Goal: Find contact information: Find contact information

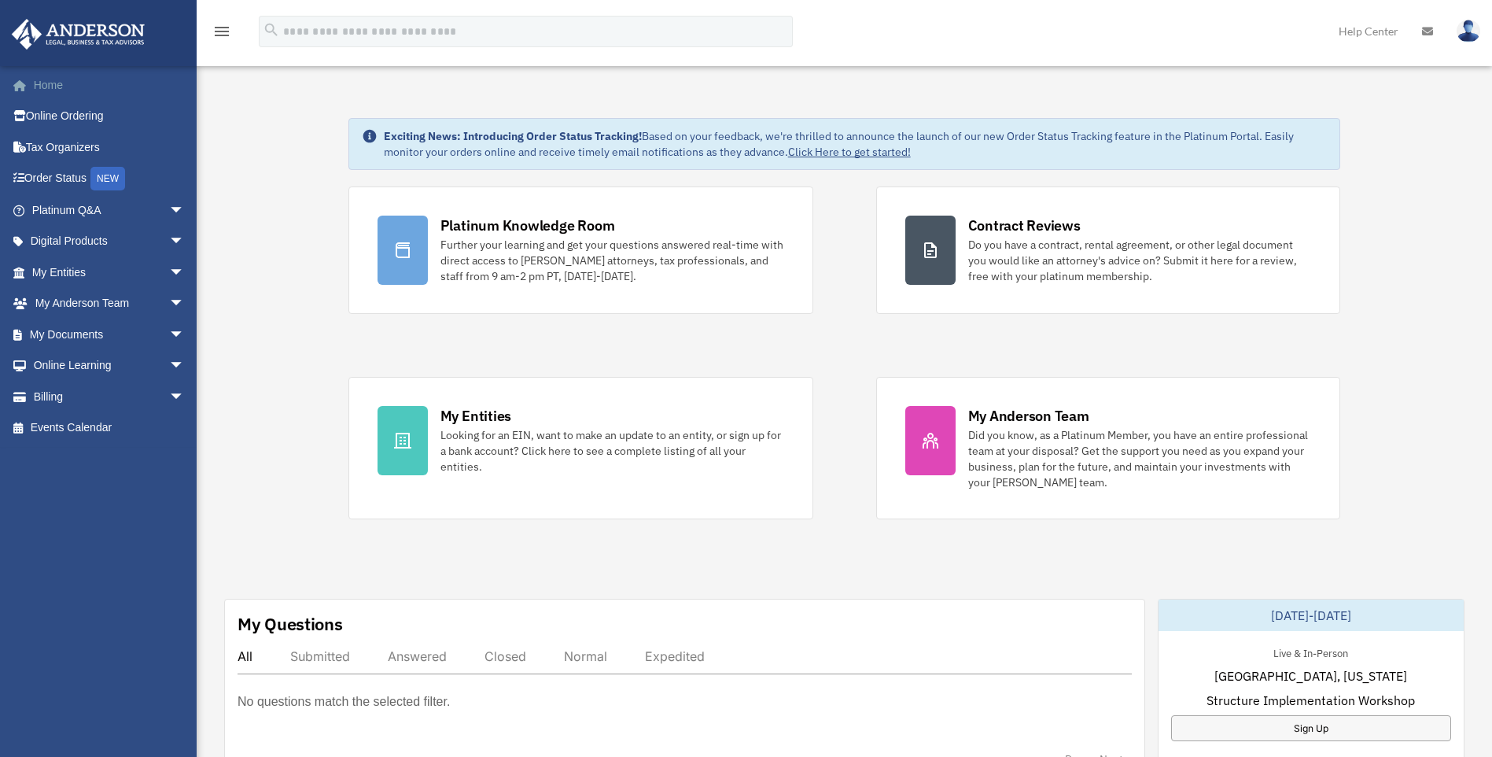
click at [60, 82] on link "Home" at bounding box center [109, 84] width 197 height 31
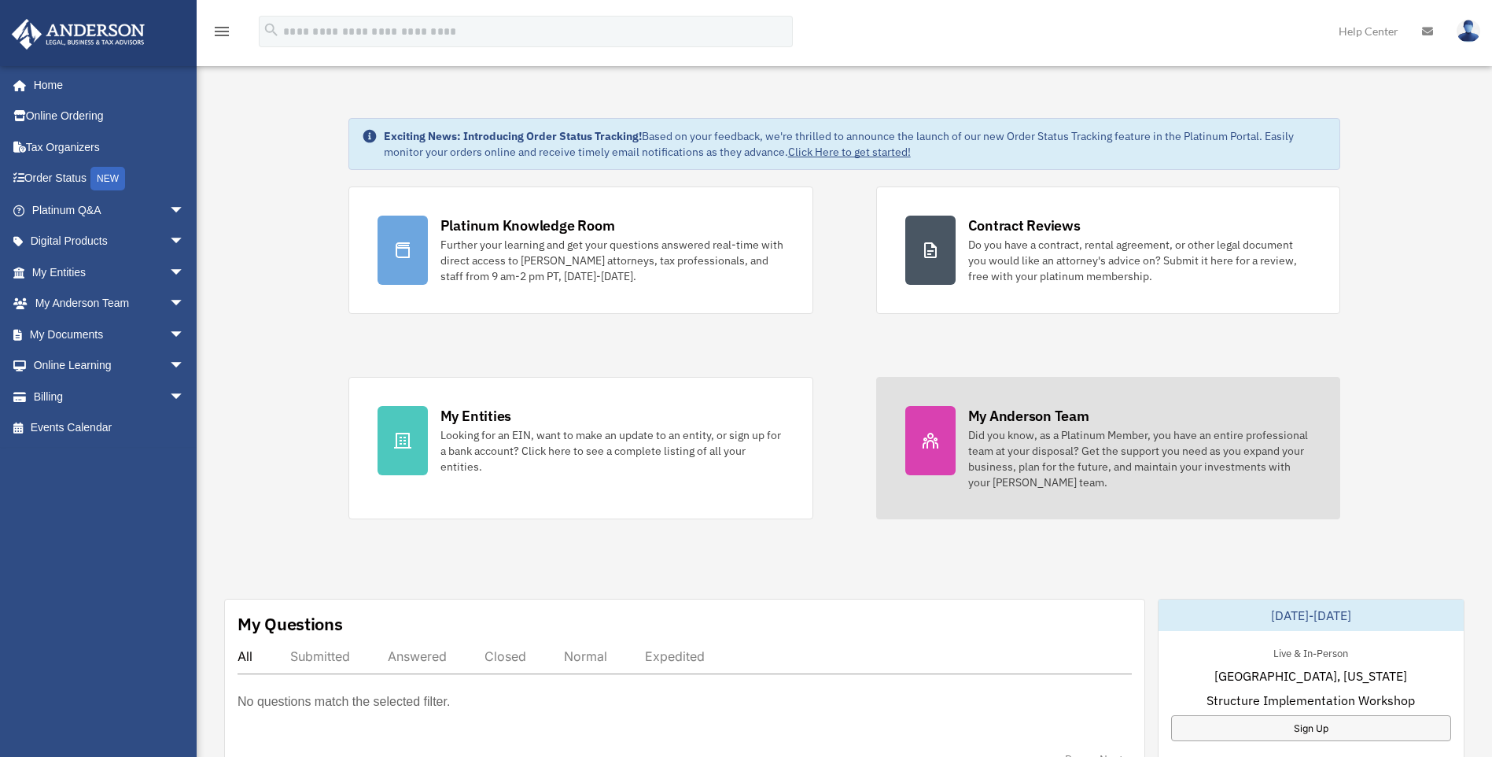
click at [1197, 470] on div "Did you know, as a Platinum Member, you have an entire professional team at you…" at bounding box center [1140, 458] width 344 height 63
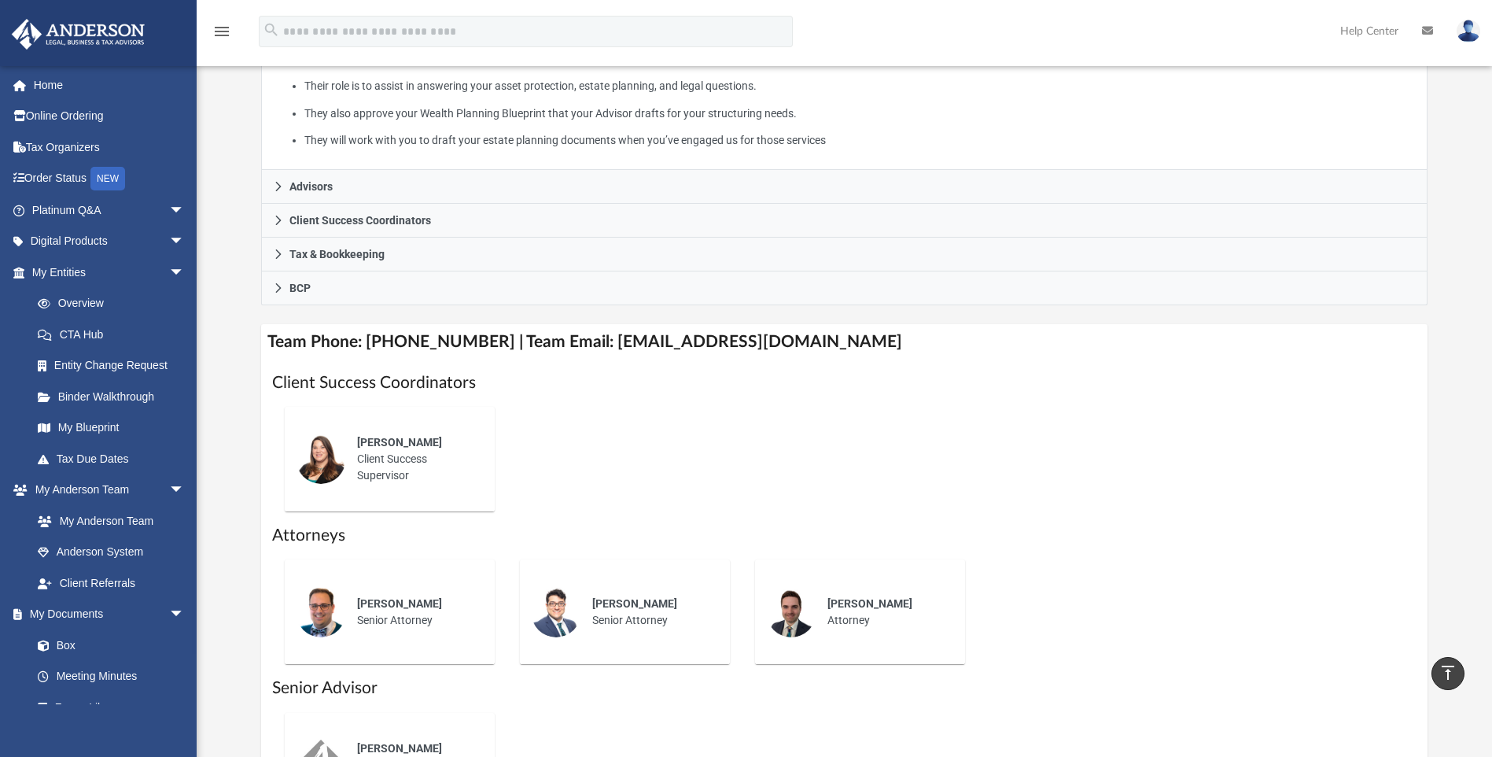
scroll to position [315, 0]
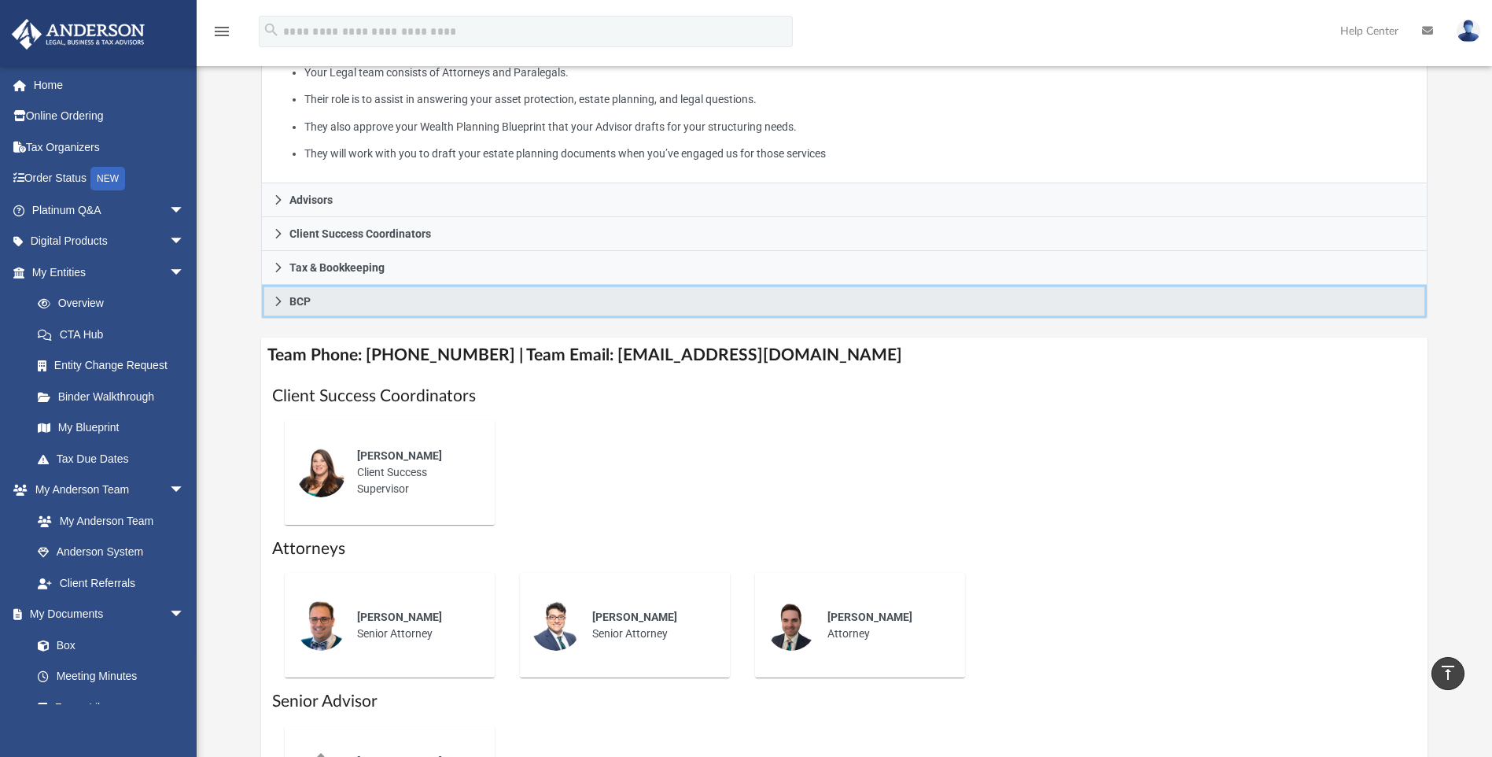
click at [276, 298] on icon at bounding box center [278, 301] width 11 height 11
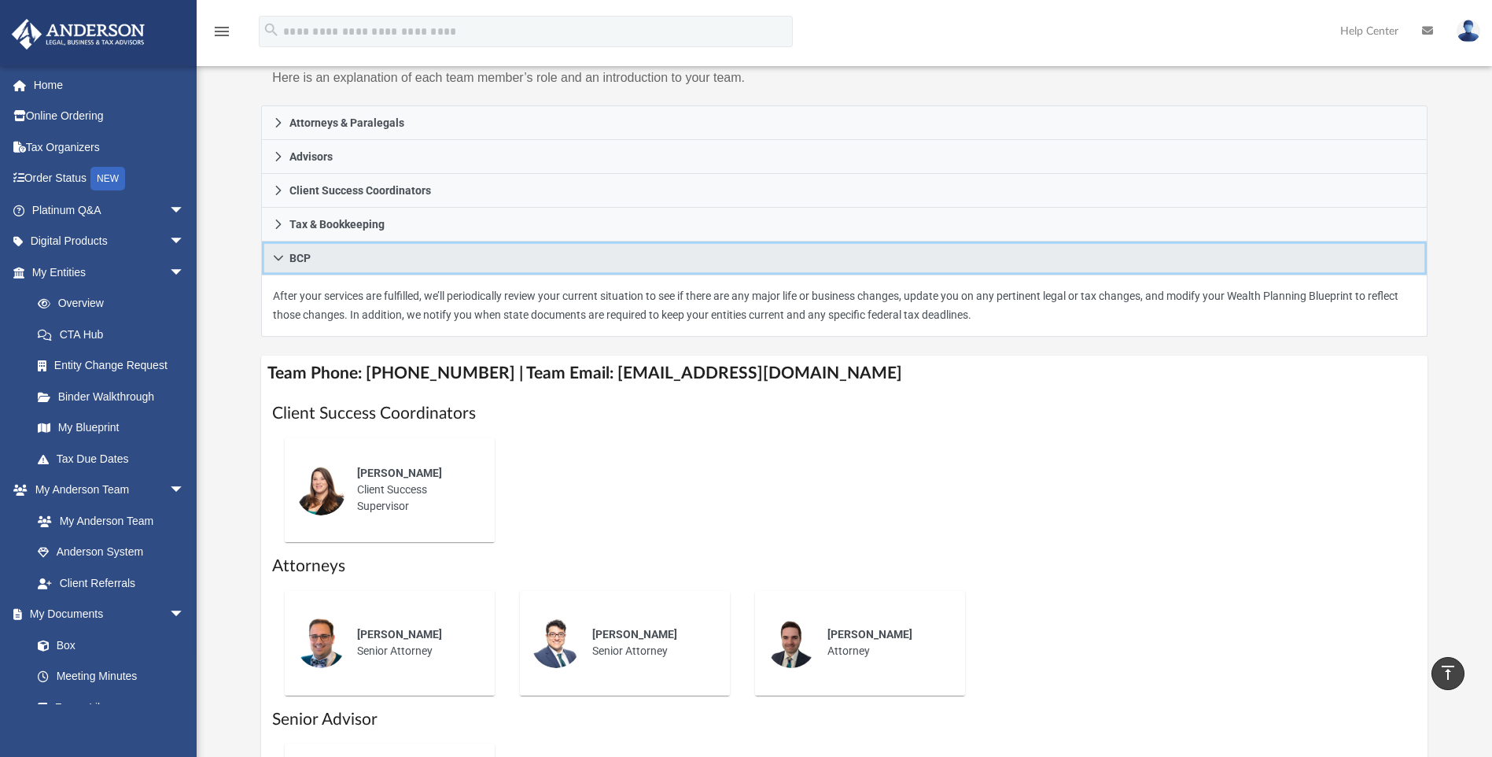
scroll to position [157, 0]
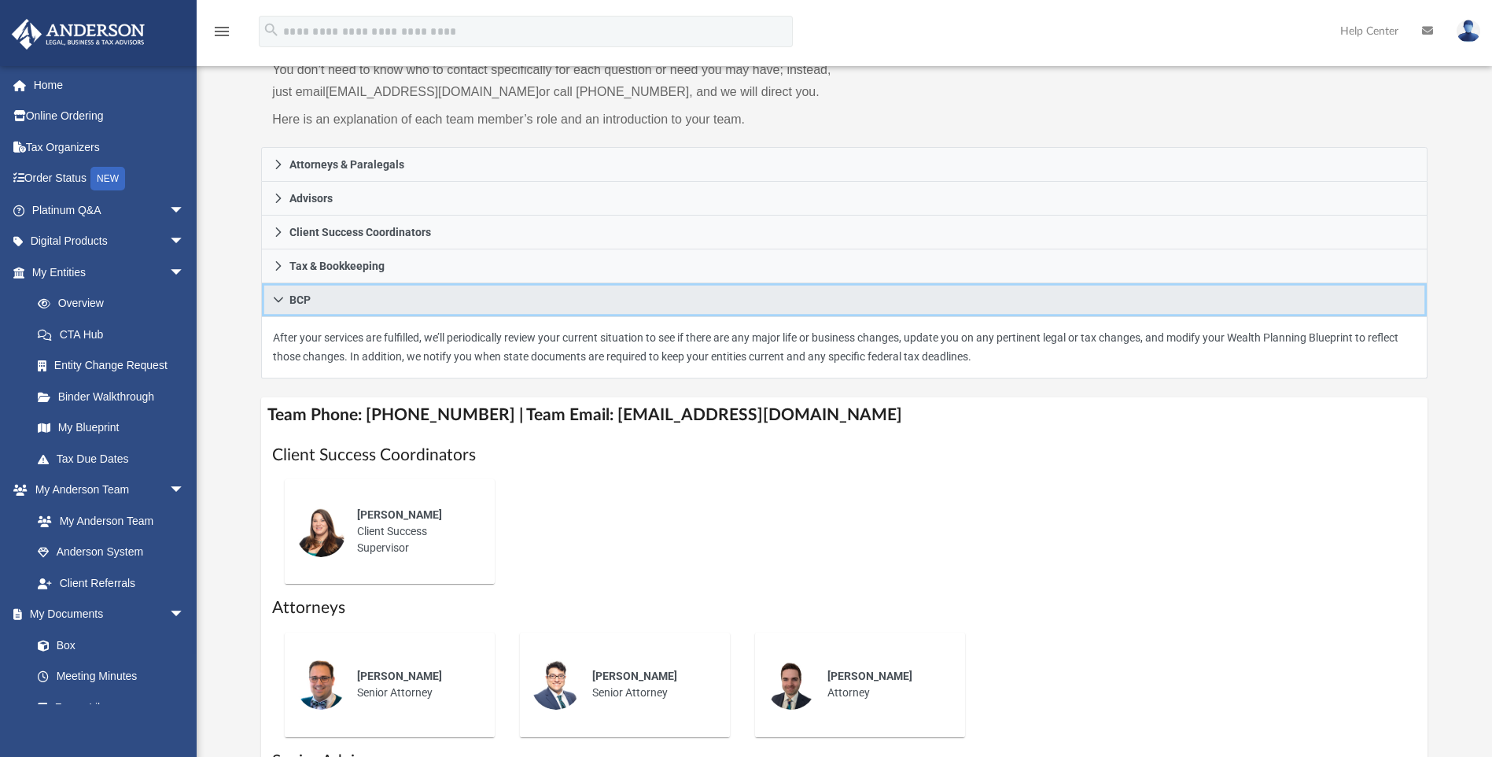
click at [278, 301] on icon at bounding box center [278, 300] width 9 height 6
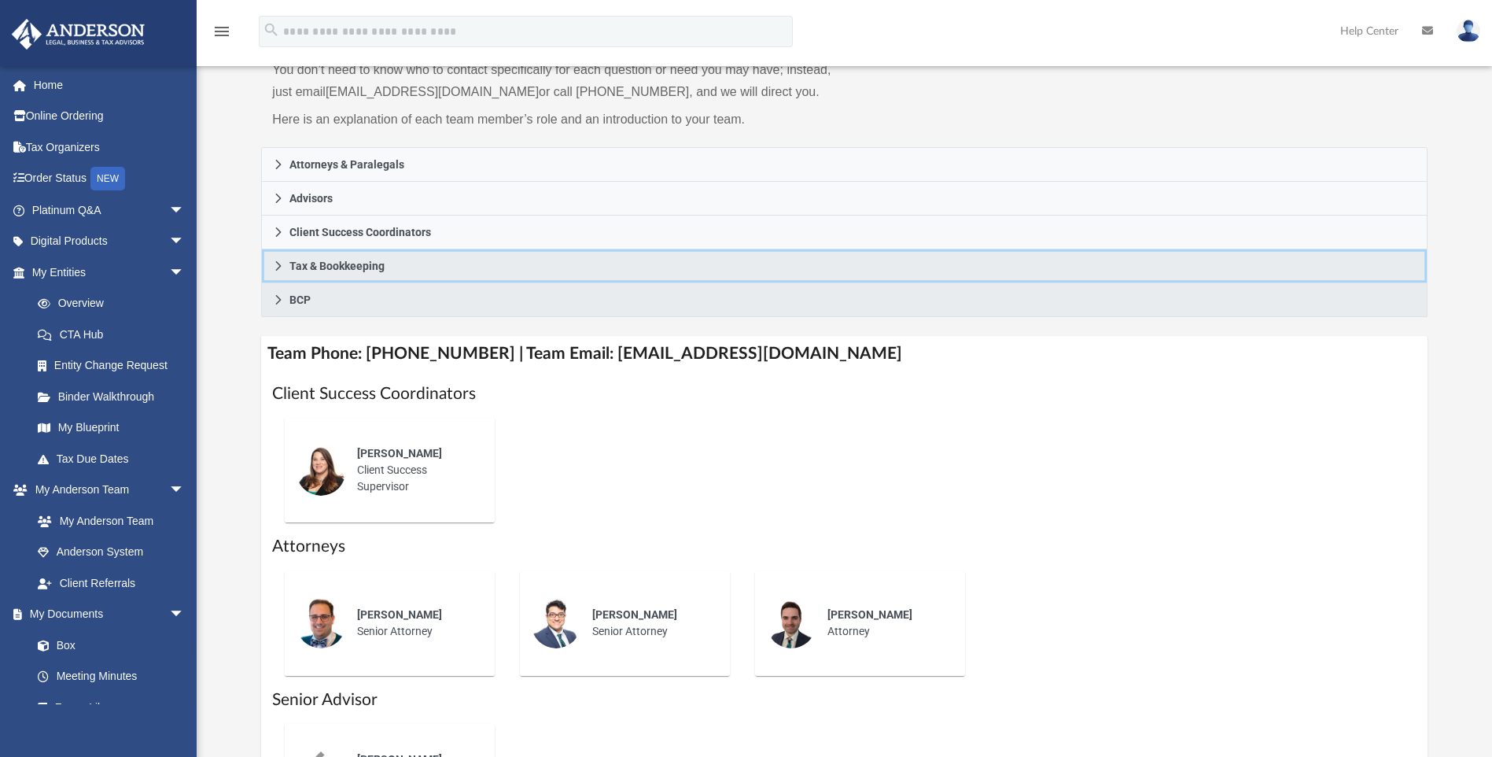
click at [282, 268] on icon at bounding box center [278, 265] width 11 height 11
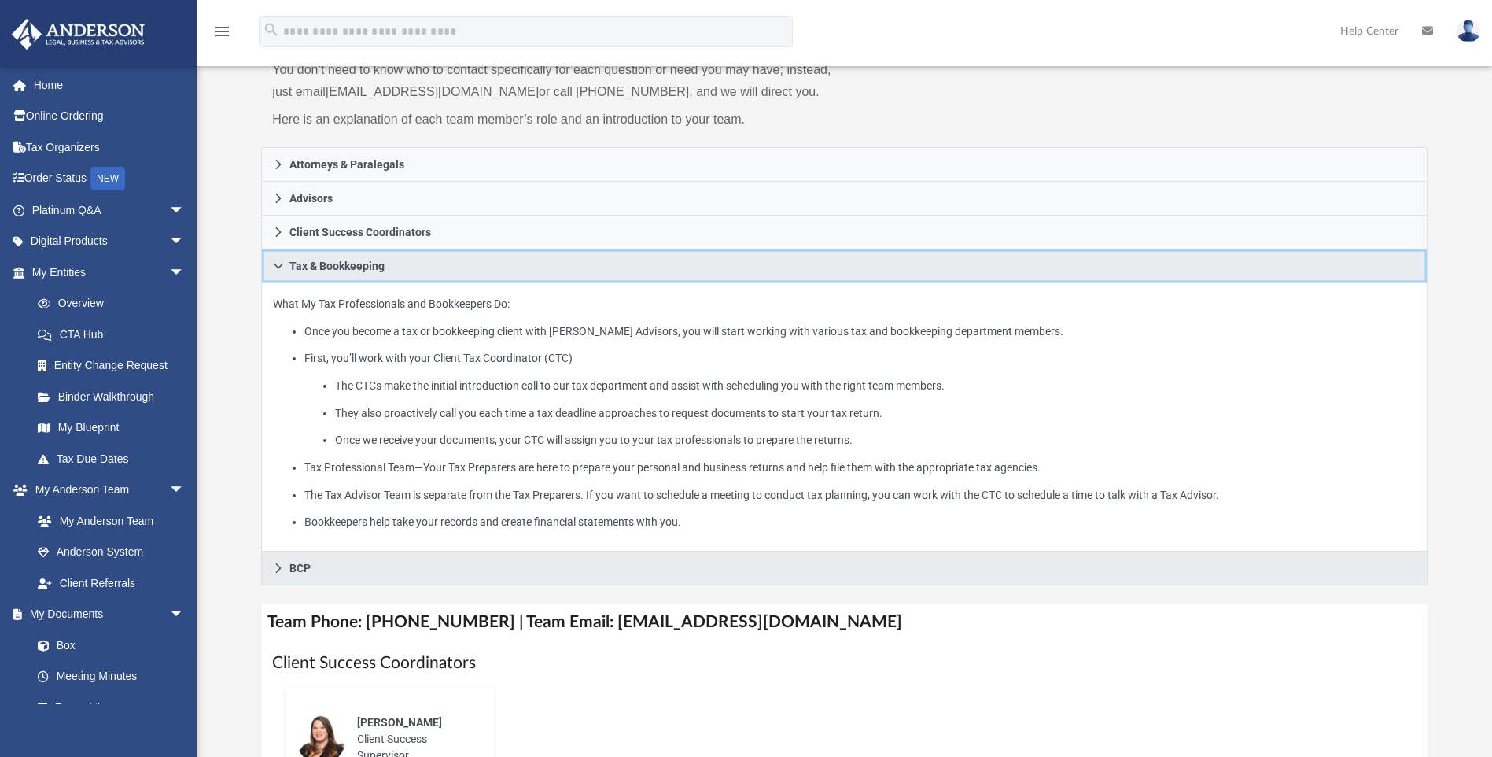
click at [280, 269] on icon at bounding box center [278, 265] width 11 height 11
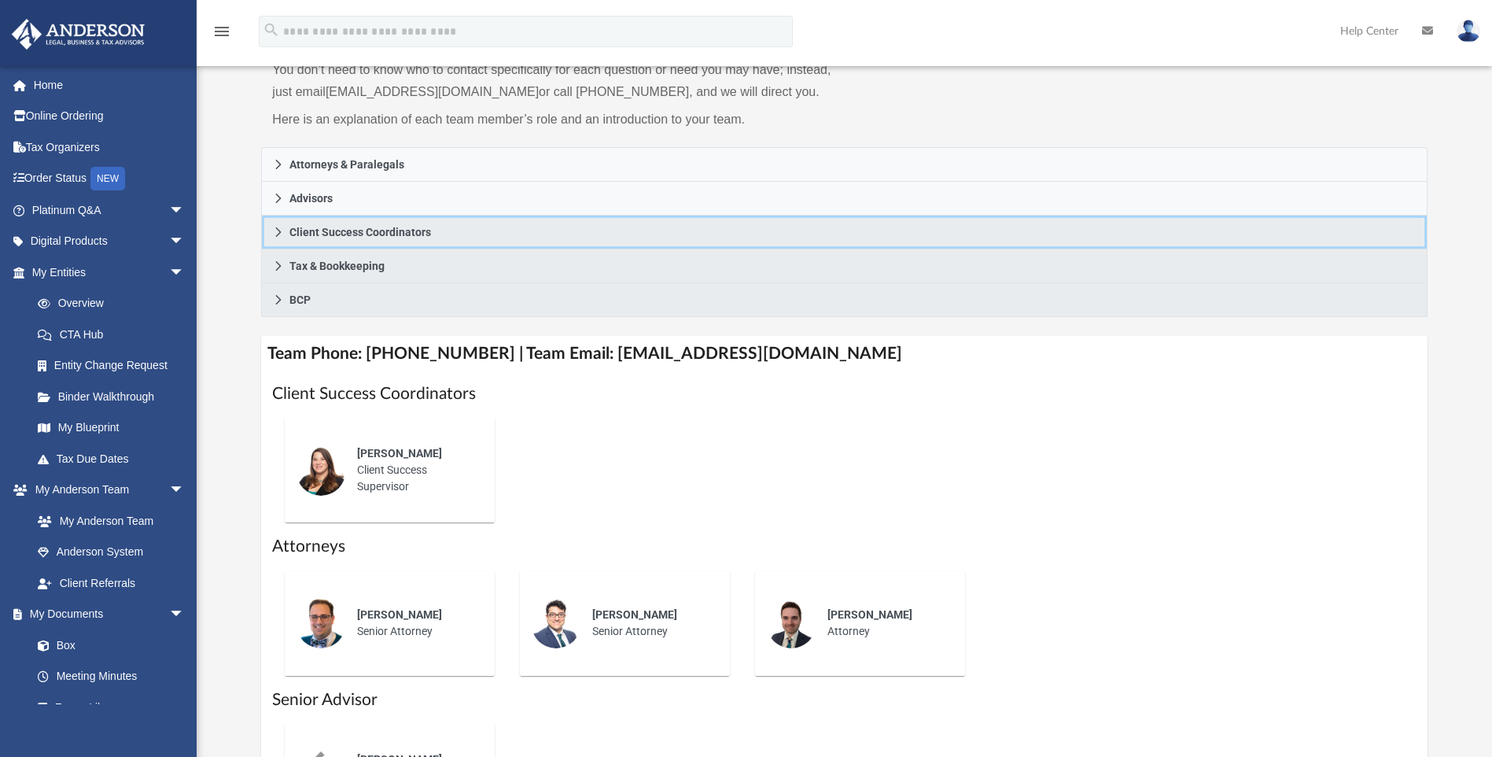
click at [282, 244] on link "Client Success Coordinators" at bounding box center [844, 233] width 1166 height 34
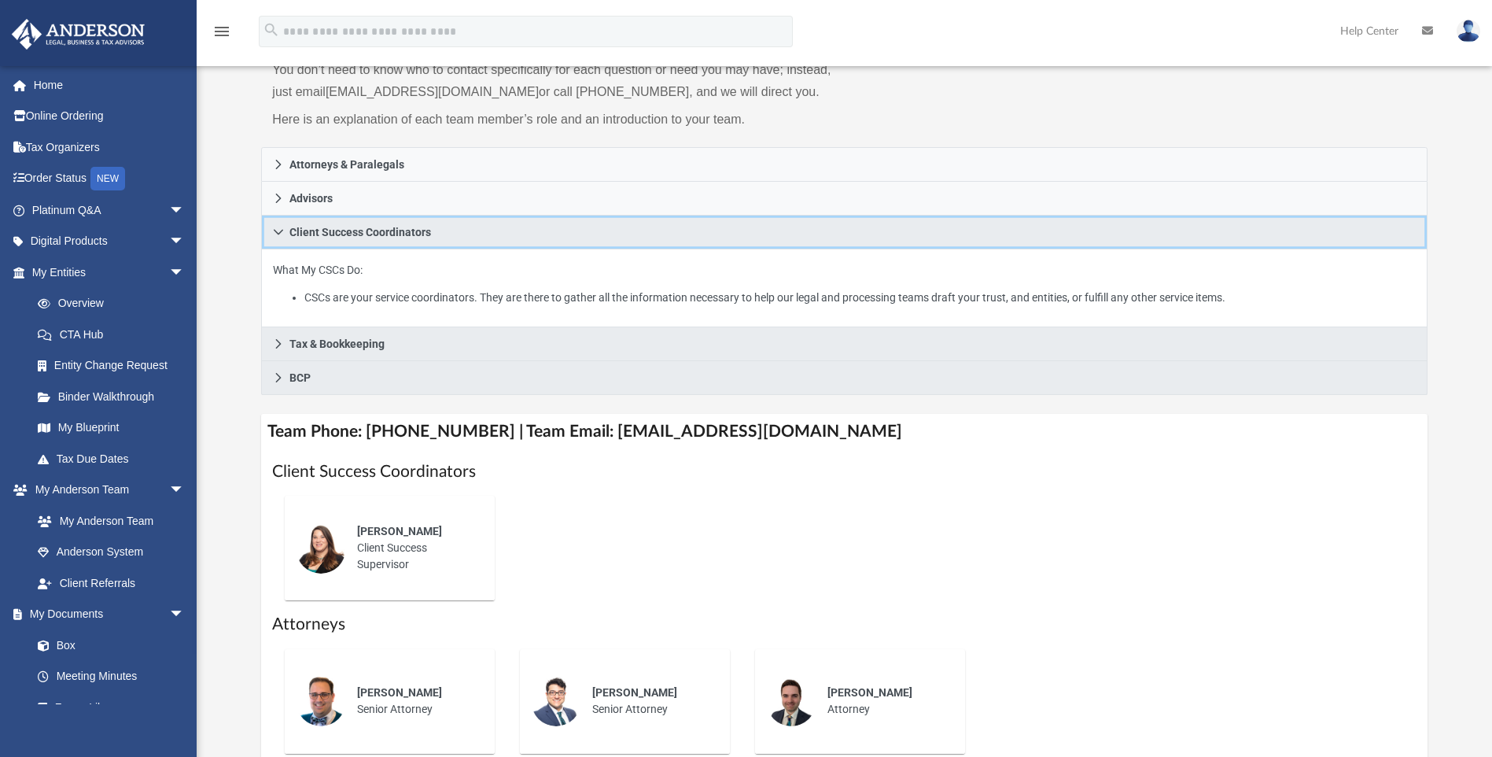
click at [280, 230] on icon at bounding box center [278, 232] width 11 height 11
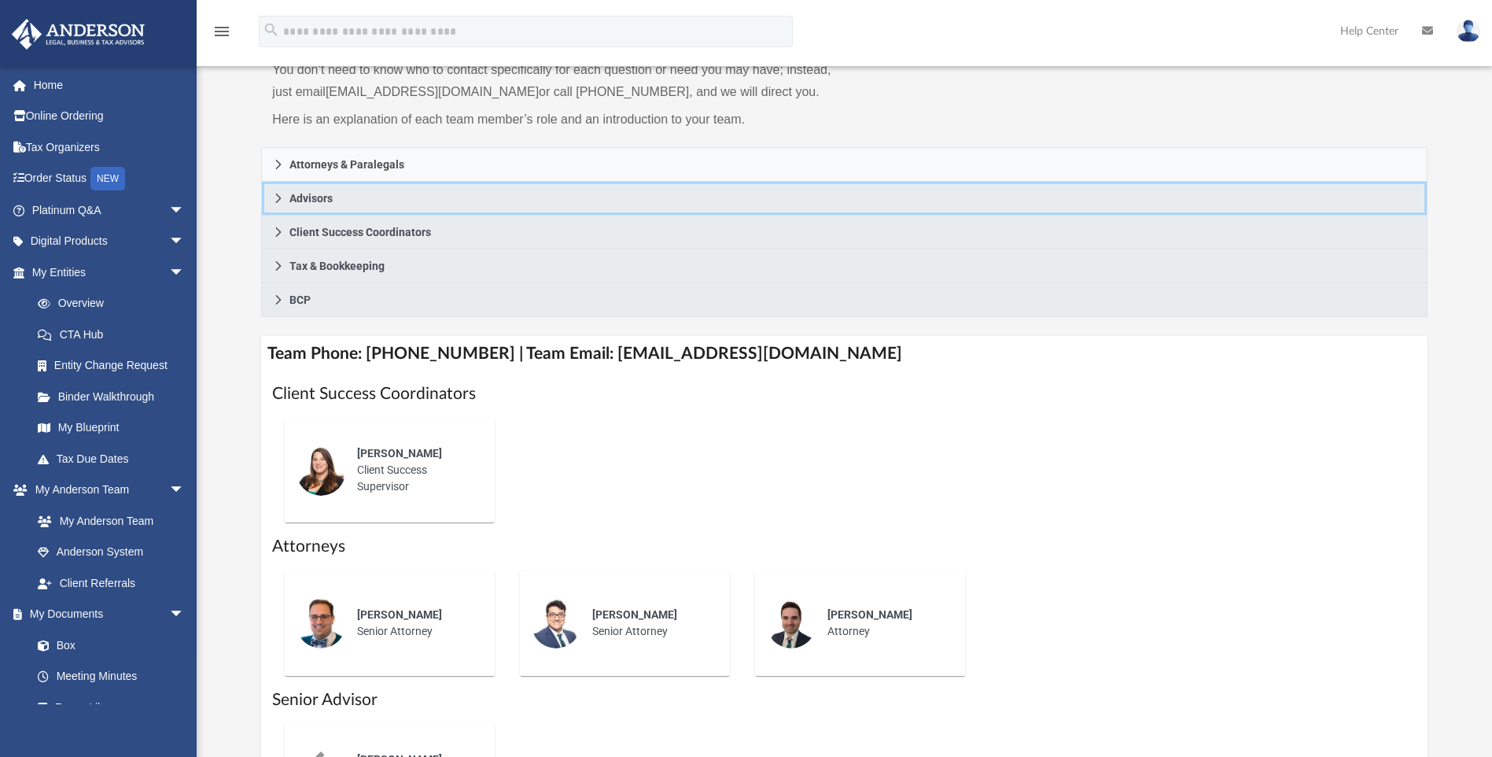
click at [282, 193] on icon at bounding box center [278, 198] width 11 height 11
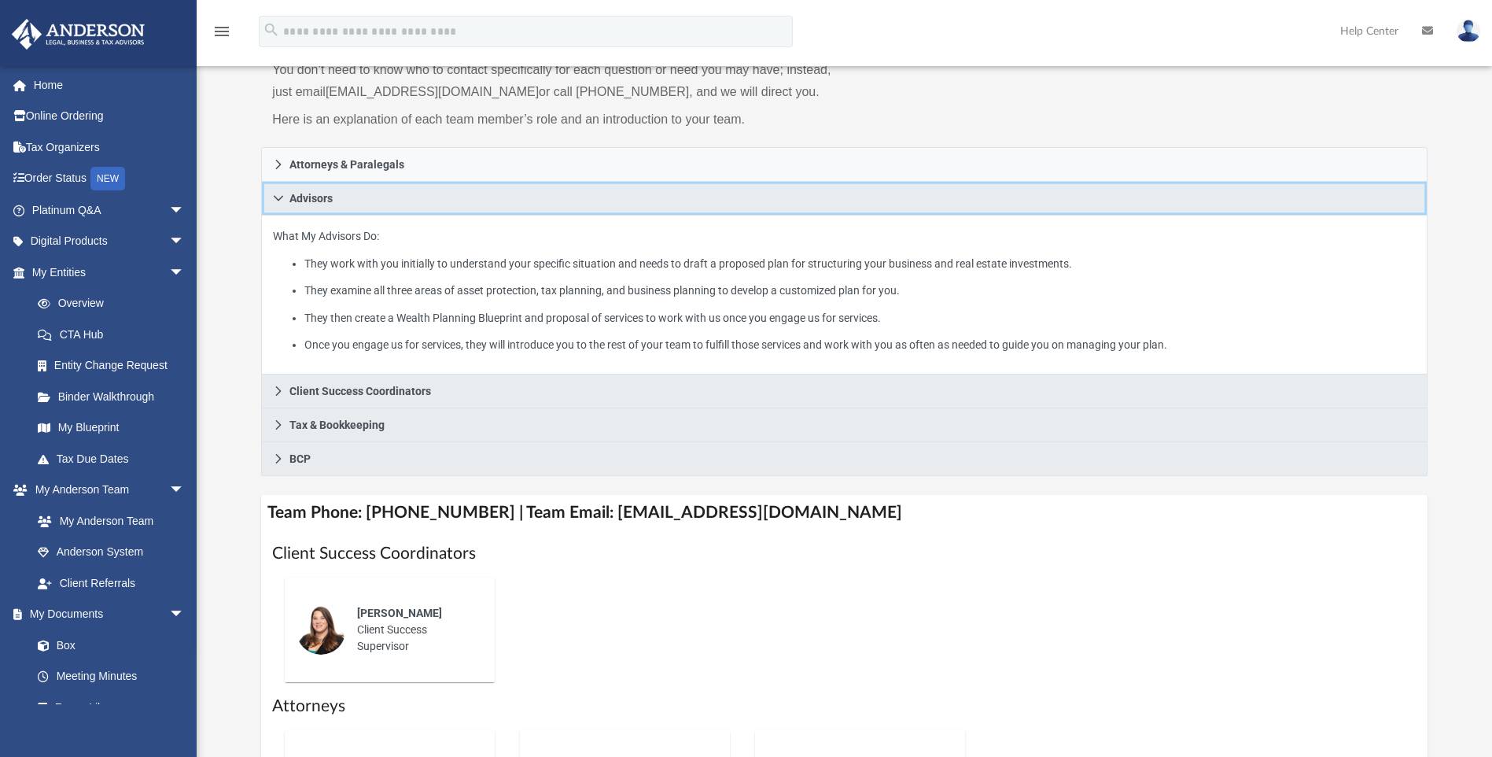
click at [282, 193] on icon at bounding box center [278, 198] width 11 height 11
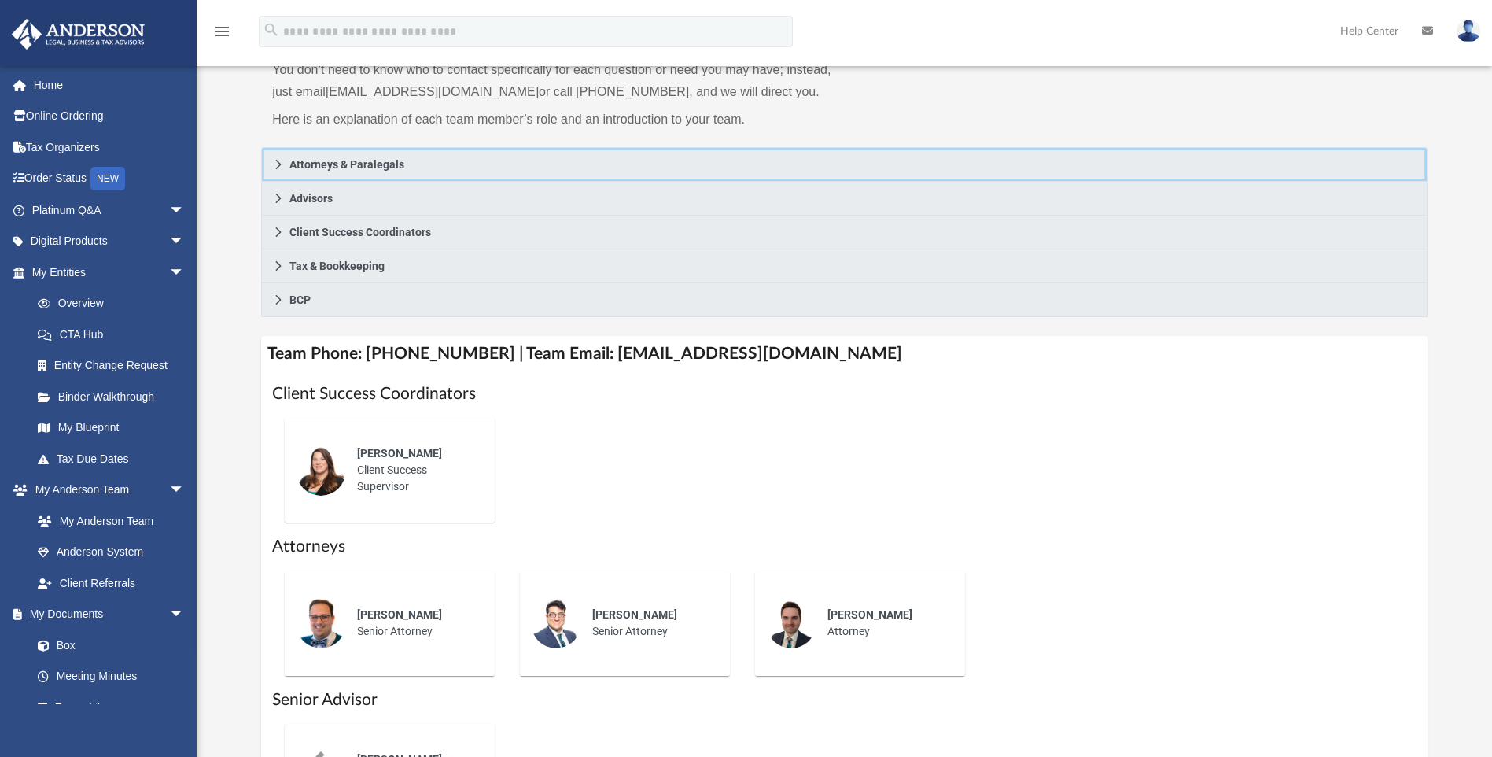
click at [278, 171] on link "Attorneys & Paralegals" at bounding box center [844, 164] width 1166 height 35
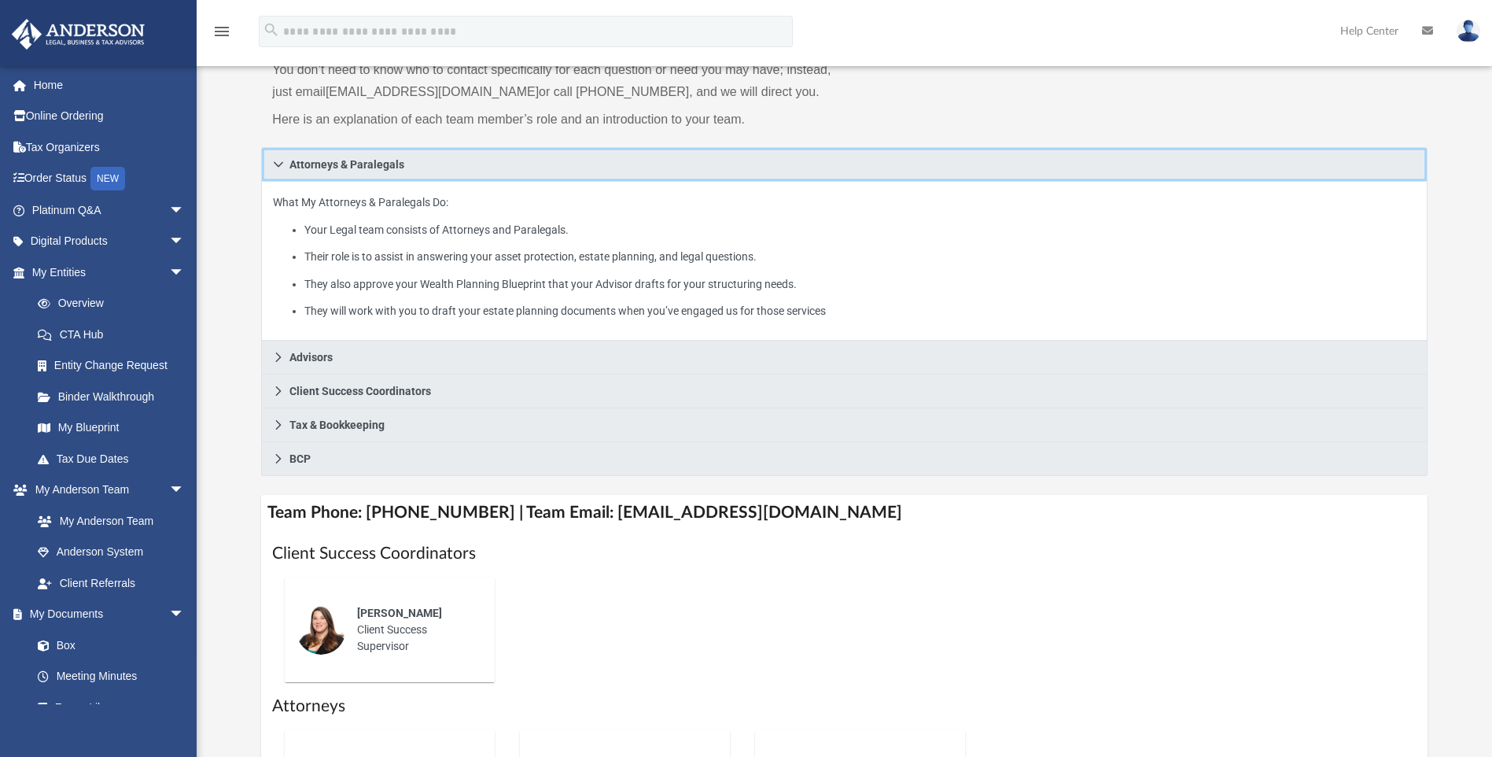
click at [278, 171] on link "Attorneys & Paralegals" at bounding box center [844, 164] width 1166 height 35
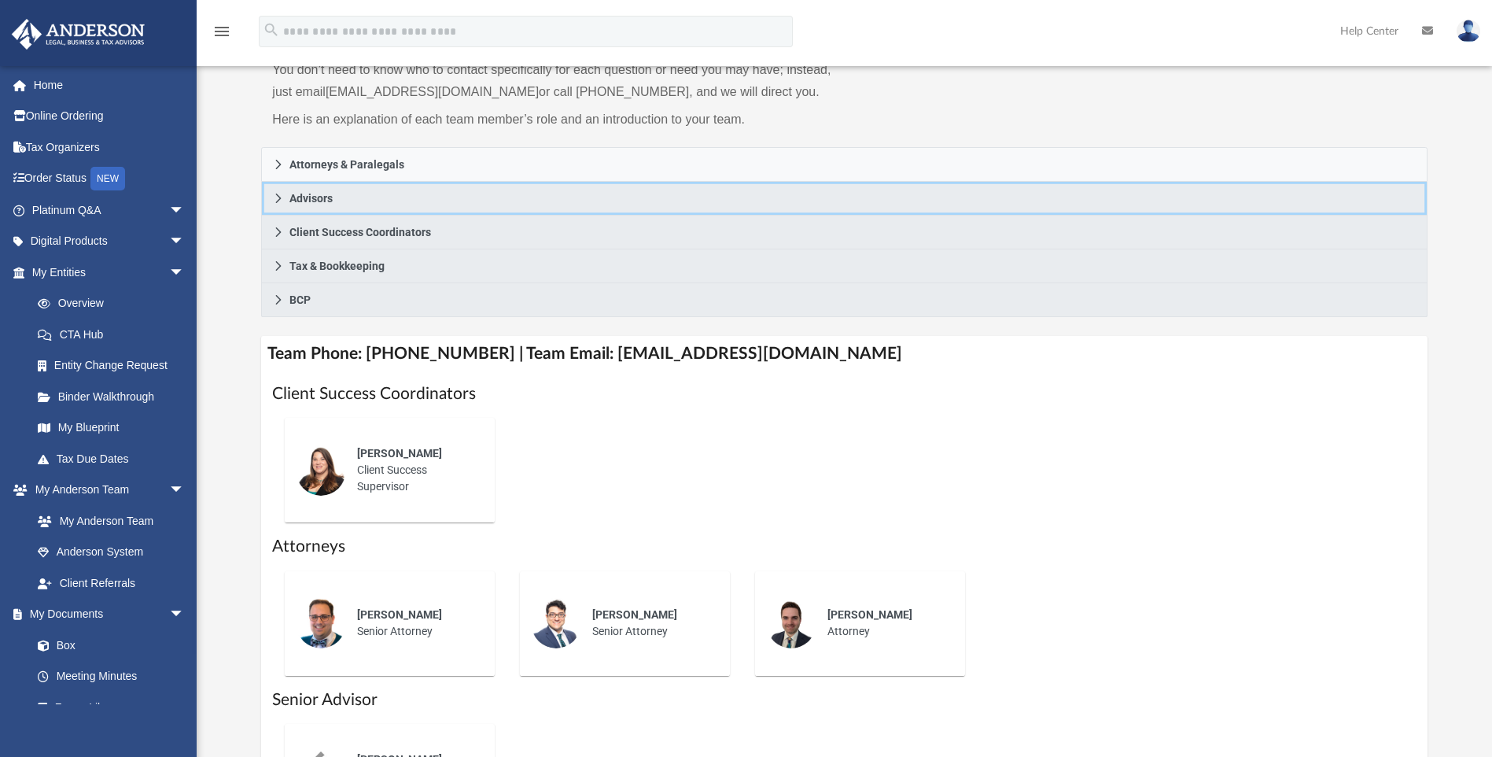
click at [279, 197] on icon at bounding box center [278, 198] width 11 height 11
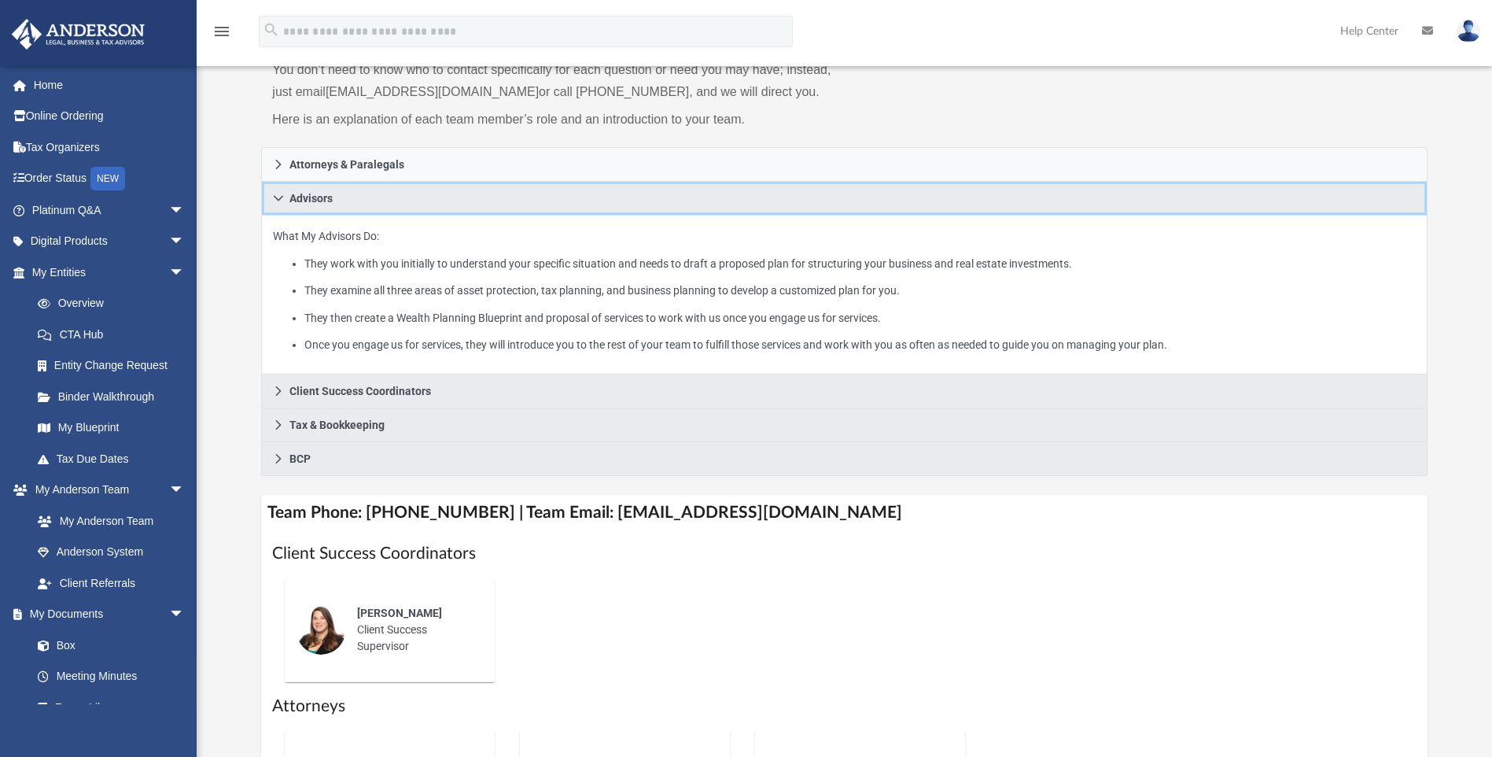
click at [281, 204] on link "Advisors" at bounding box center [844, 199] width 1166 height 34
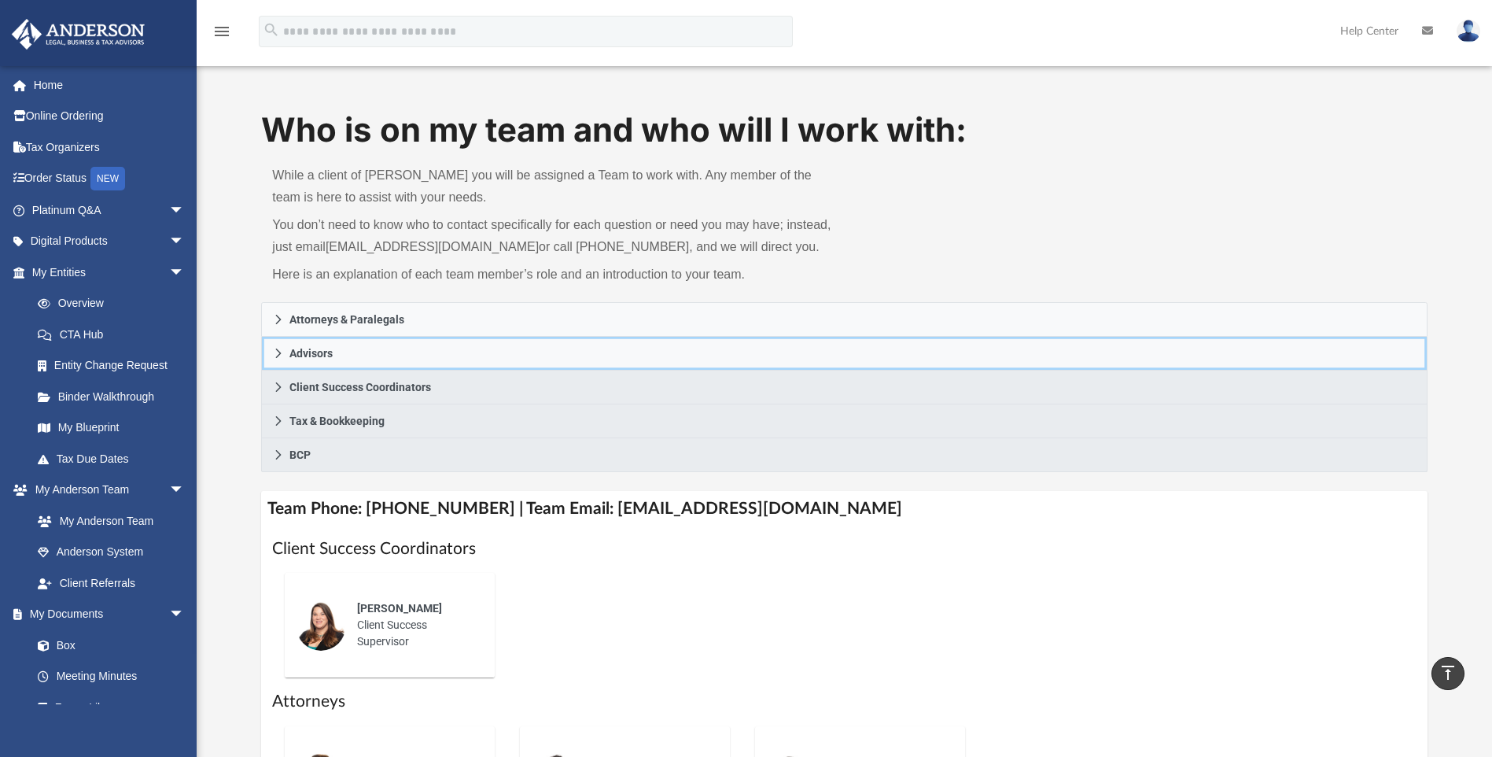
scroll to position [0, 0]
